Goal: Entertainment & Leisure: Consume media (video, audio)

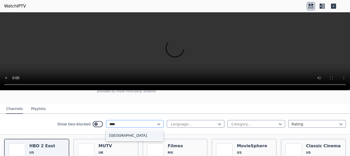
type input "*****"
click at [120, 132] on div "[GEOGRAPHIC_DATA]" at bounding box center [135, 135] width 58 height 9
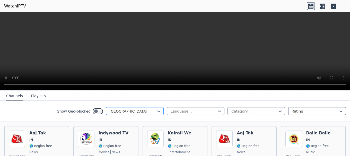
scroll to position [43, 0]
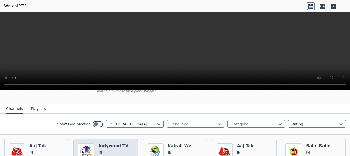
click at [117, 144] on h6 "Indywood TV" at bounding box center [114, 146] width 30 height 5
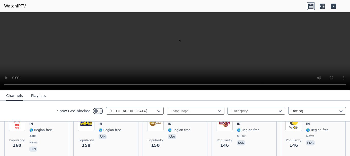
scroll to position [249, 0]
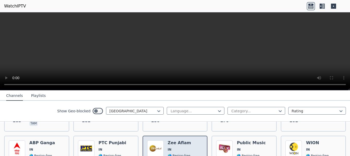
click at [182, 141] on h6 "Zee Aflam" at bounding box center [179, 143] width 23 height 5
click at [158, 143] on img at bounding box center [155, 149] width 16 height 16
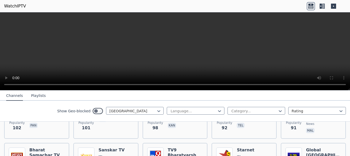
scroll to position [404, 0]
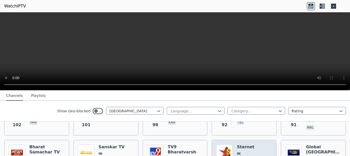
click at [239, 145] on h6 "Starnet" at bounding box center [248, 147] width 23 height 5
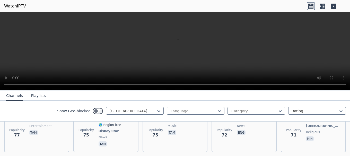
scroll to position [507, 0]
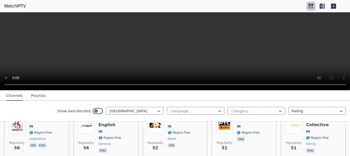
scroll to position [765, 0]
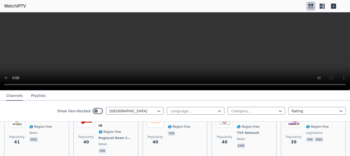
scroll to position [868, 0]
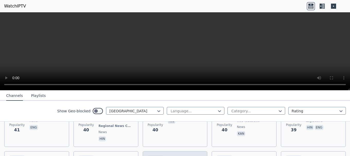
click at [178, 156] on h6 "WION" at bounding box center [179, 158] width 23 height 5
